Goal: Check status: Check status

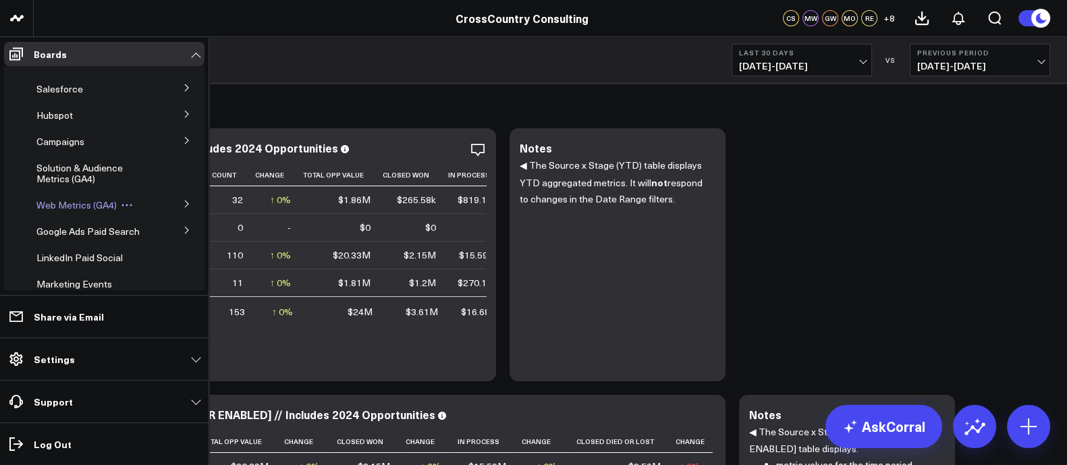
scroll to position [45, 0]
click at [78, 206] on span "Web Metrics (GA4)" at bounding box center [76, 205] width 80 height 13
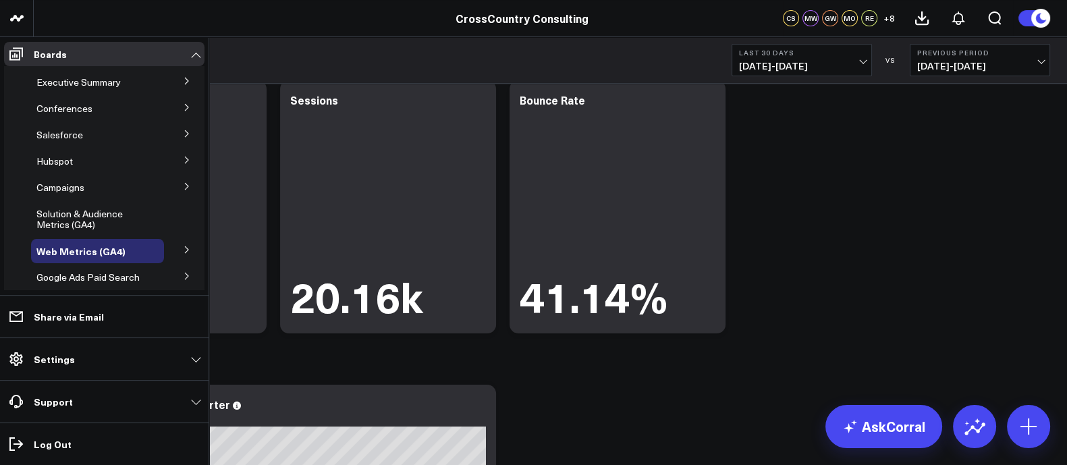
click at [185, 80] on icon at bounding box center [186, 81] width 3 height 7
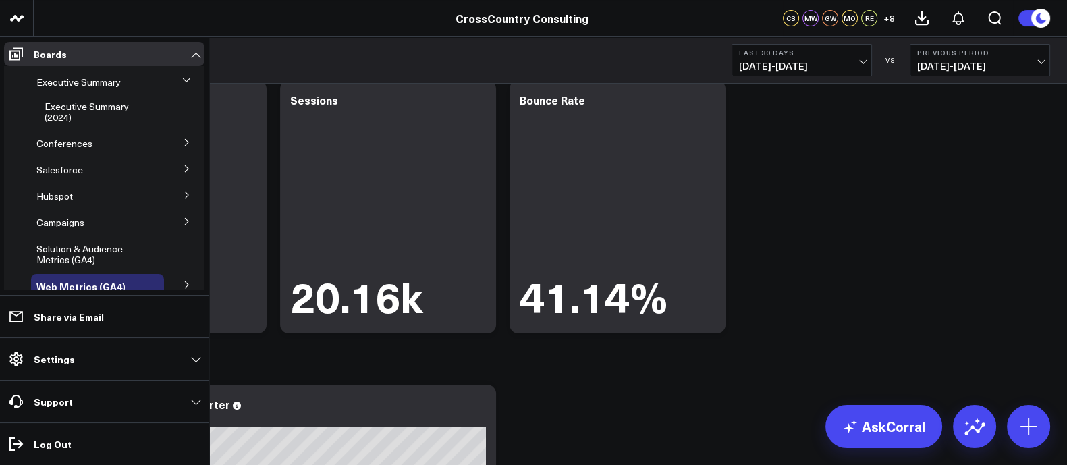
click at [183, 80] on icon at bounding box center [186, 79] width 7 height 3
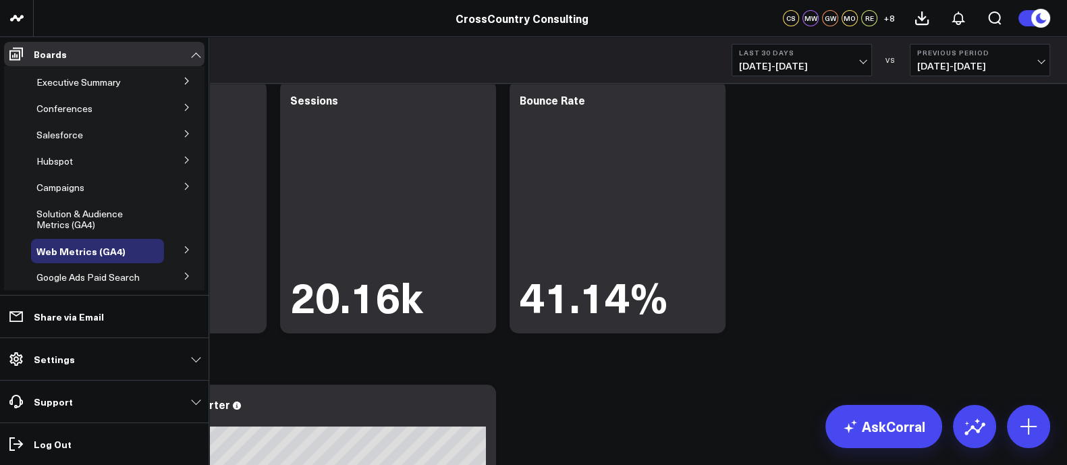
click at [183, 135] on icon at bounding box center [187, 134] width 8 height 8
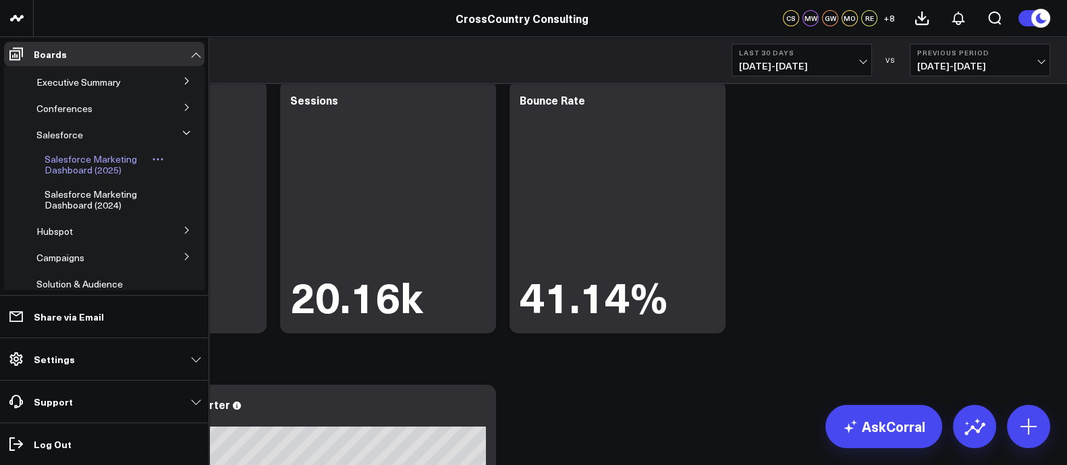
click at [98, 169] on span "Salesforce Marketing Dashboard (2025)" at bounding box center [91, 164] width 92 height 24
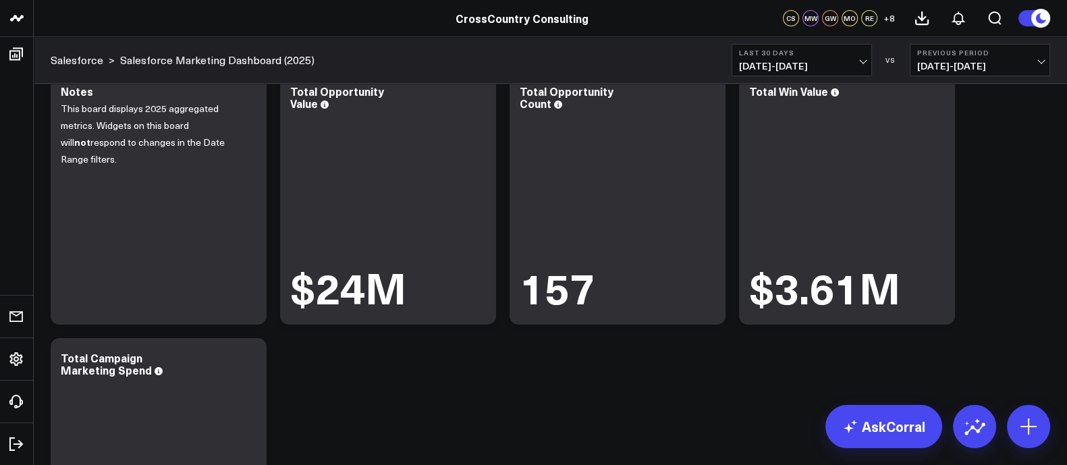
scroll to position [57, 0]
click at [817, 65] on span "07/19/25 - 08/17/25" at bounding box center [801, 66] width 125 height 11
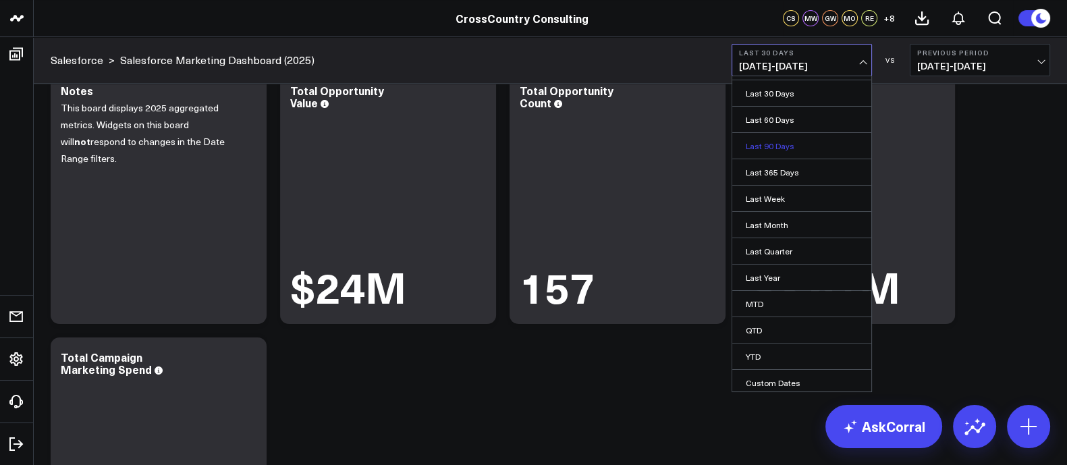
scroll to position [51, 0]
click at [761, 378] on link "Custom Dates" at bounding box center [801, 381] width 139 height 26
select select "7"
select select "2025"
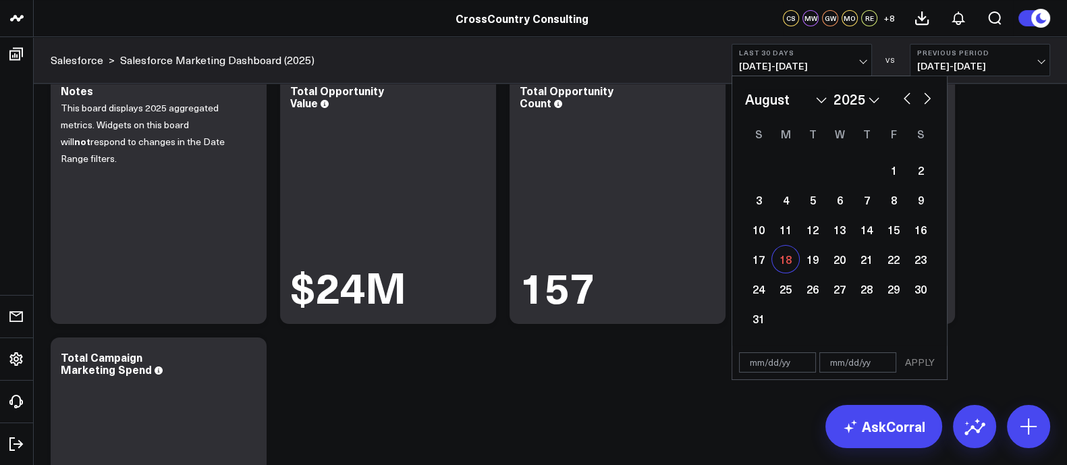
click at [786, 263] on div "18" at bounding box center [785, 259] width 27 height 27
type input "08/18/25"
select select "7"
select select "2025"
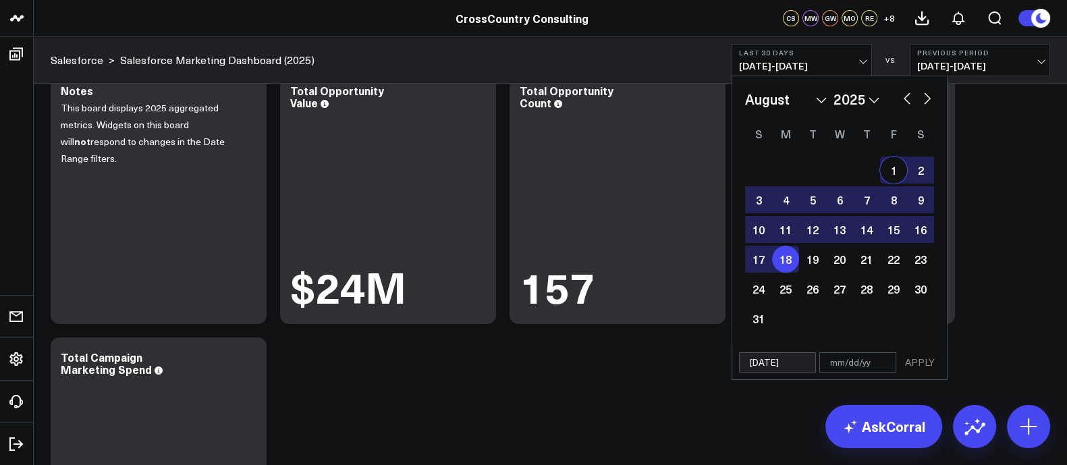
click at [891, 165] on div "1" at bounding box center [893, 170] width 27 height 27
type input "08/01/25"
type input "08/18/25"
select select "7"
select select "2025"
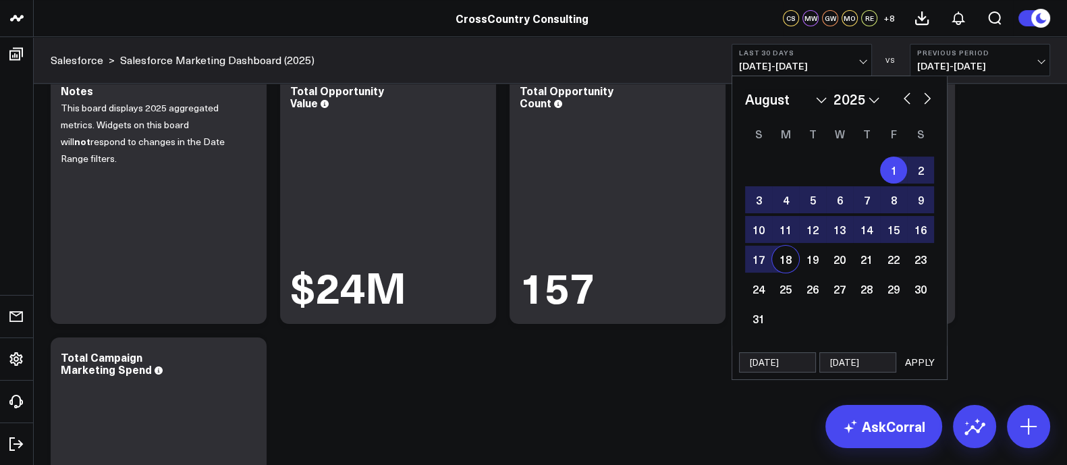
click at [891, 165] on div "1" at bounding box center [893, 170] width 27 height 27
type input "08/01/25"
select select "7"
select select "2025"
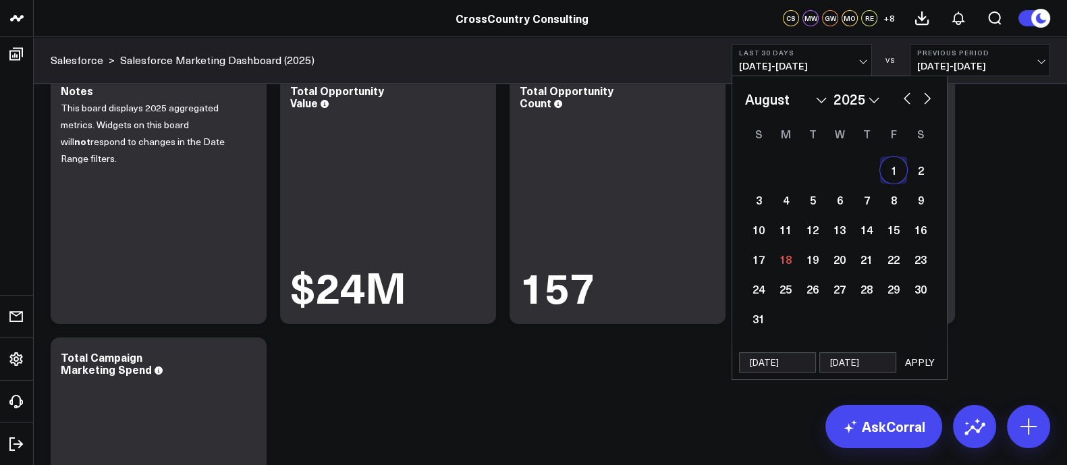
click at [795, 71] on span "07/19/25 - 08/17/25" at bounding box center [801, 66] width 125 height 11
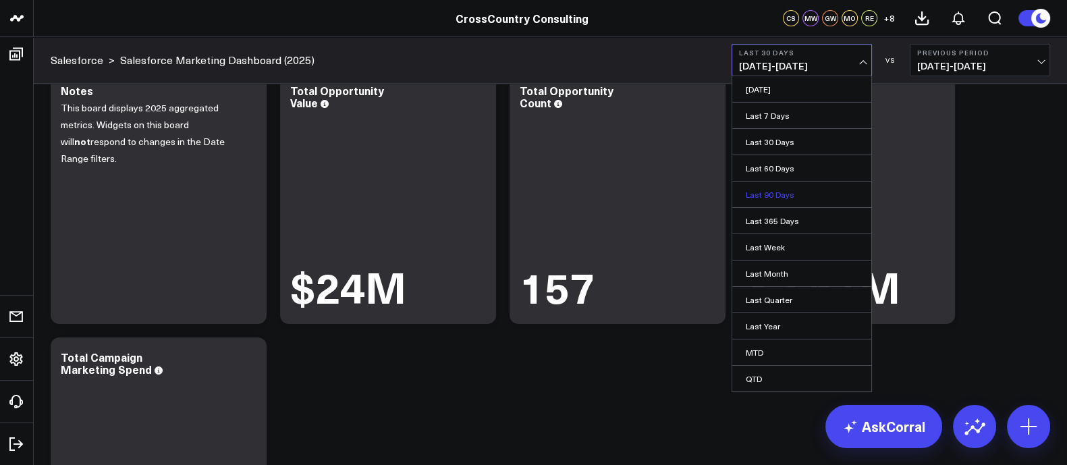
click at [772, 200] on link "Last 90 Days" at bounding box center [801, 194] width 139 height 26
